Goal: Contribute content

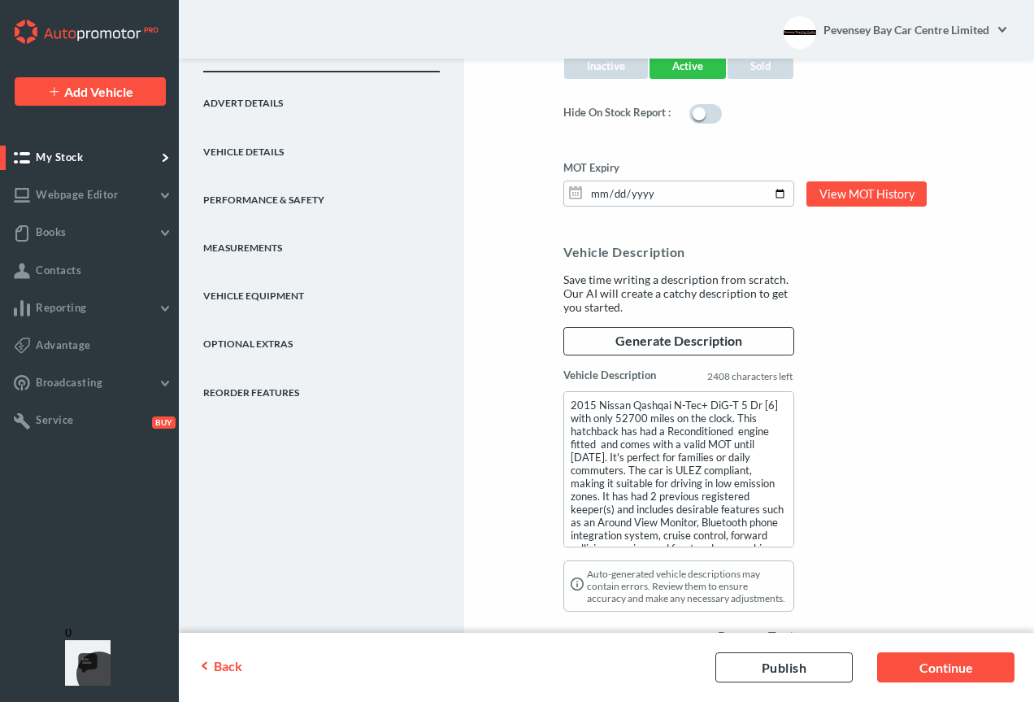
scroll to position [1388, 0]
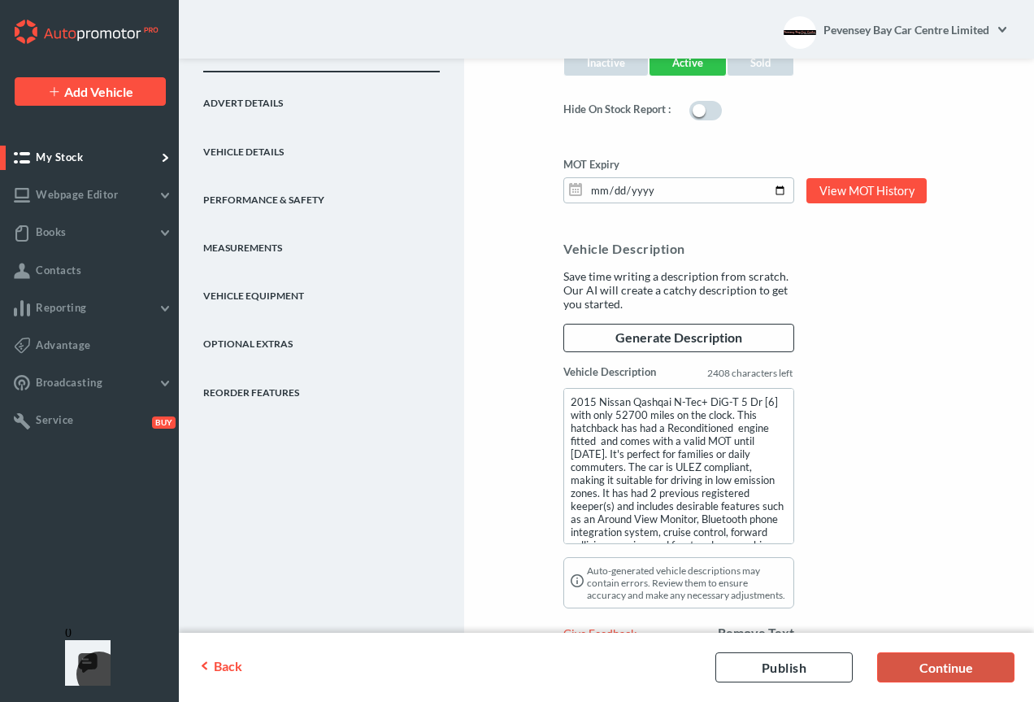
click at [941, 670] on link "Continue" at bounding box center [945, 667] width 137 height 30
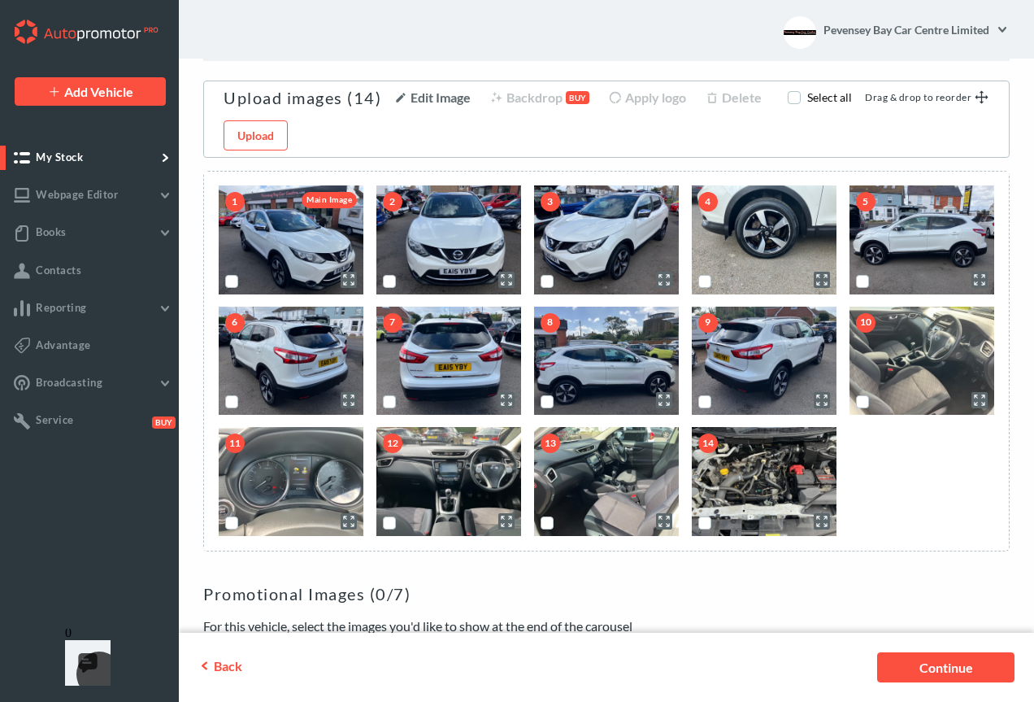
scroll to position [0, 0]
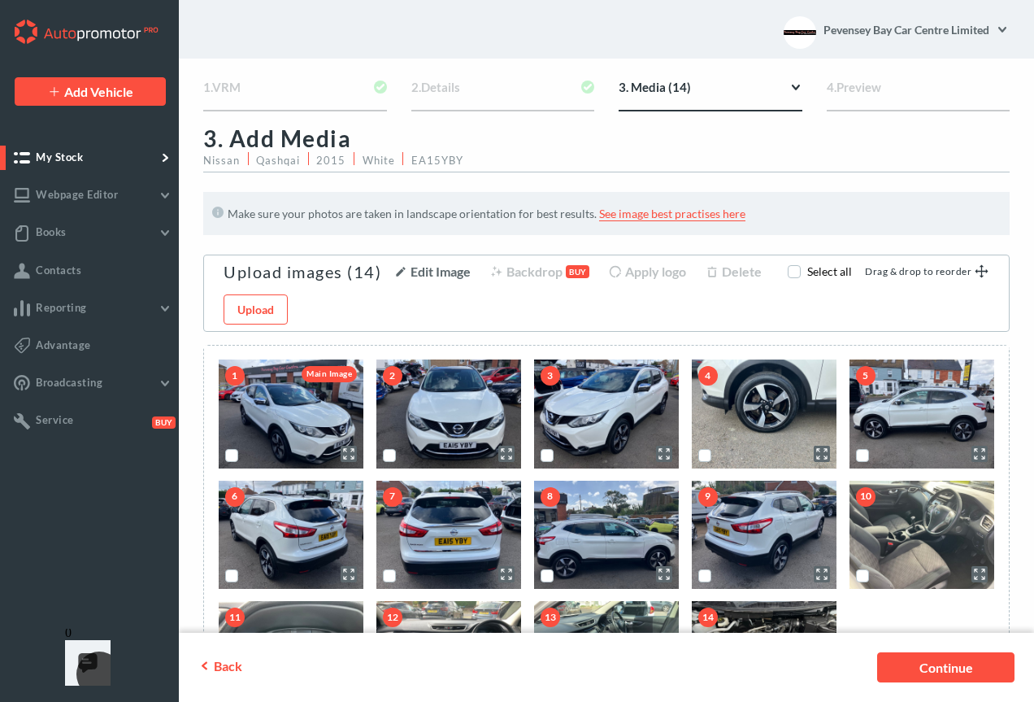
click at [432, 160] on li "EA15YBY" at bounding box center [436, 158] width 67 height 13
copy li "EA15YBY"
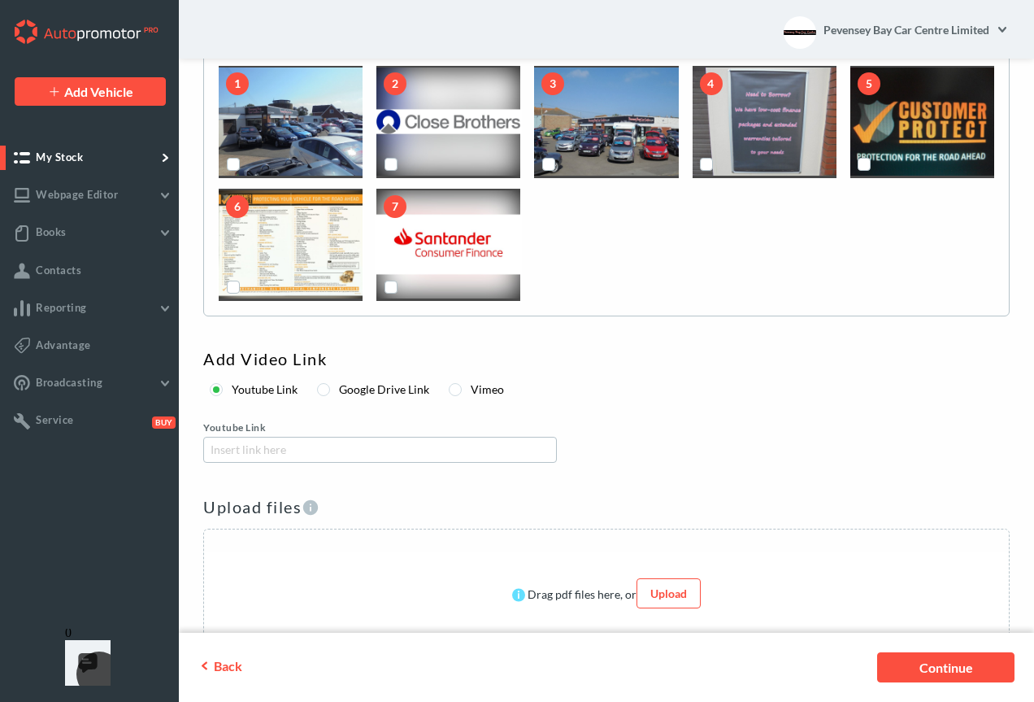
scroll to position [848, 0]
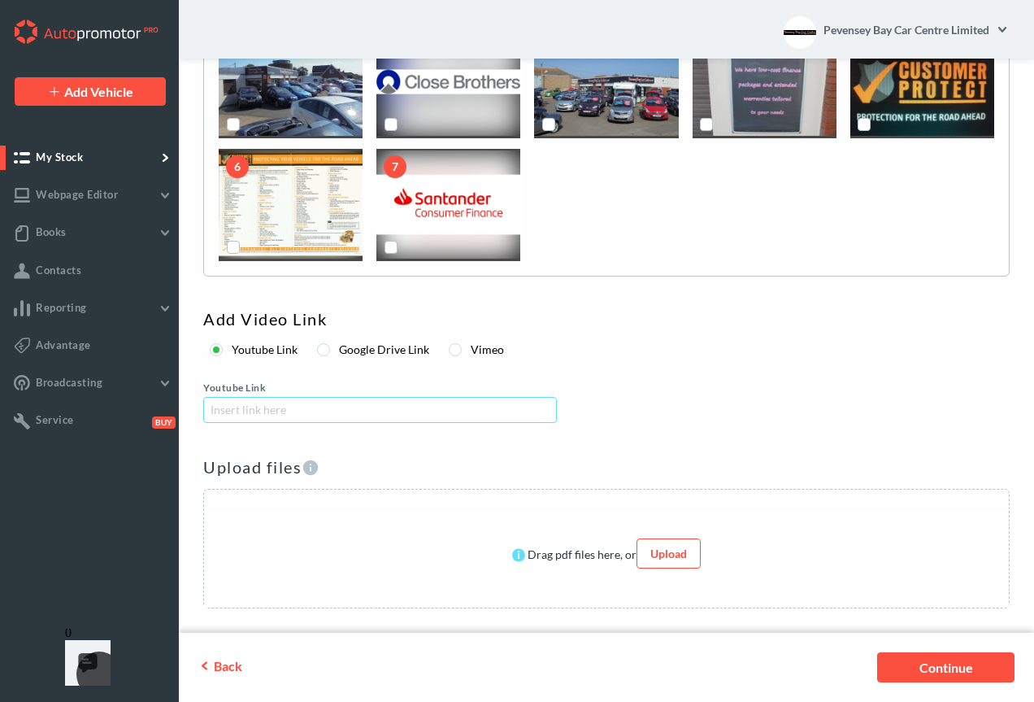
click at [225, 411] on input "url" at bounding box center [380, 410] width 354 height 26
paste input "[URL][DOMAIN_NAME]"
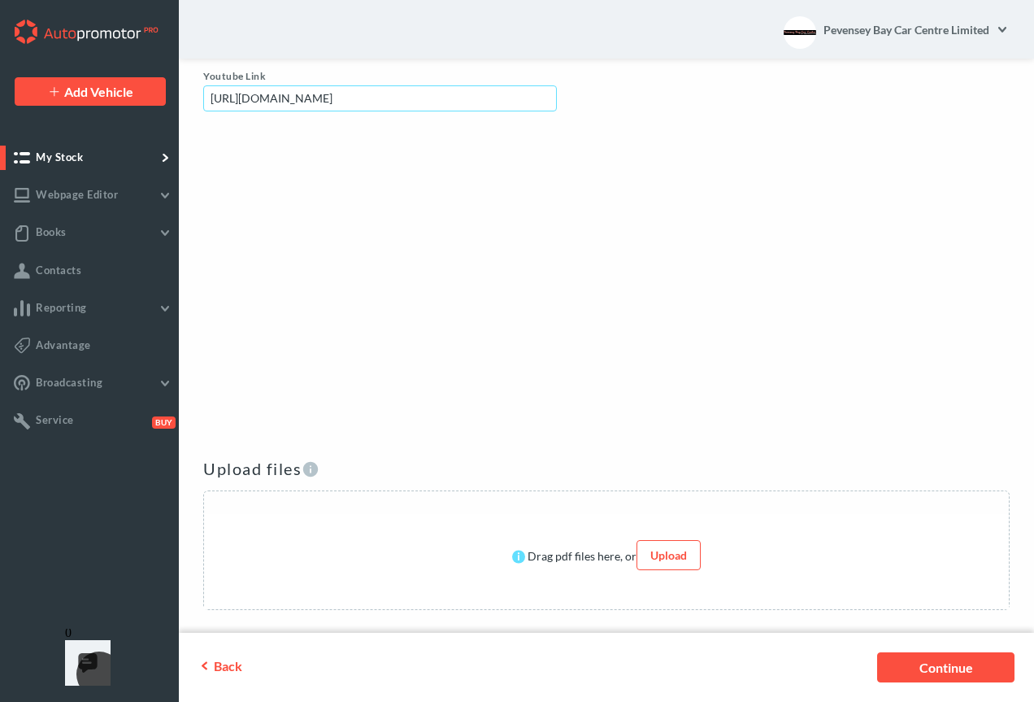
scroll to position [1161, 0]
type input "[URL][DOMAIN_NAME]"
click at [951, 667] on link "Continue" at bounding box center [945, 667] width 137 height 30
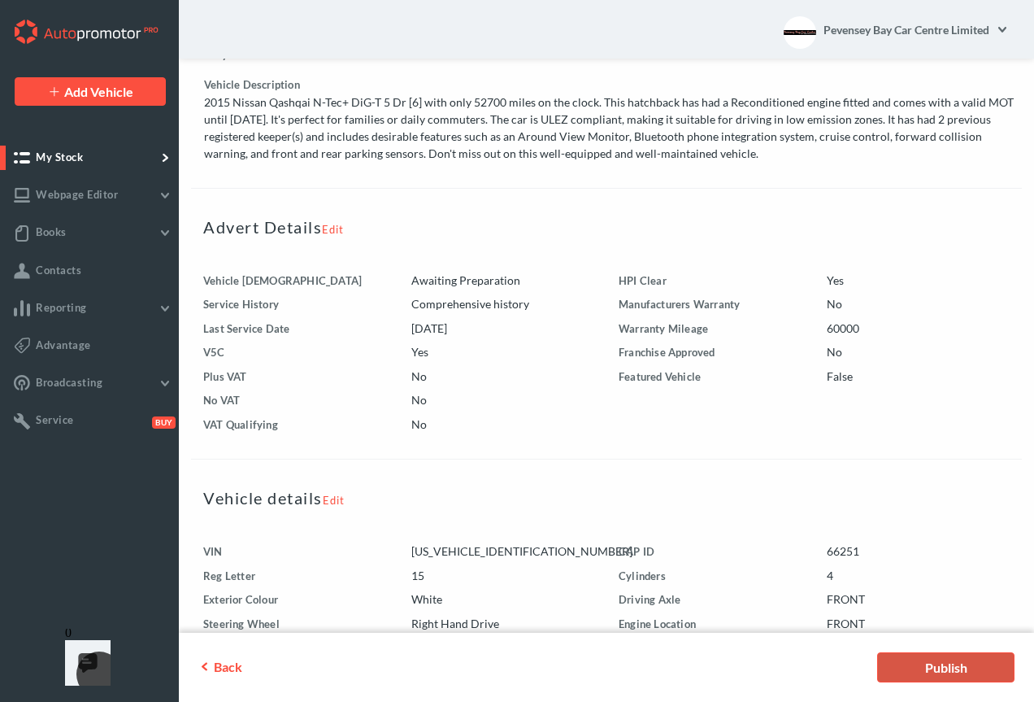
click at [951, 668] on link "Publish" at bounding box center [945, 667] width 137 height 30
